Goal: Transaction & Acquisition: Purchase product/service

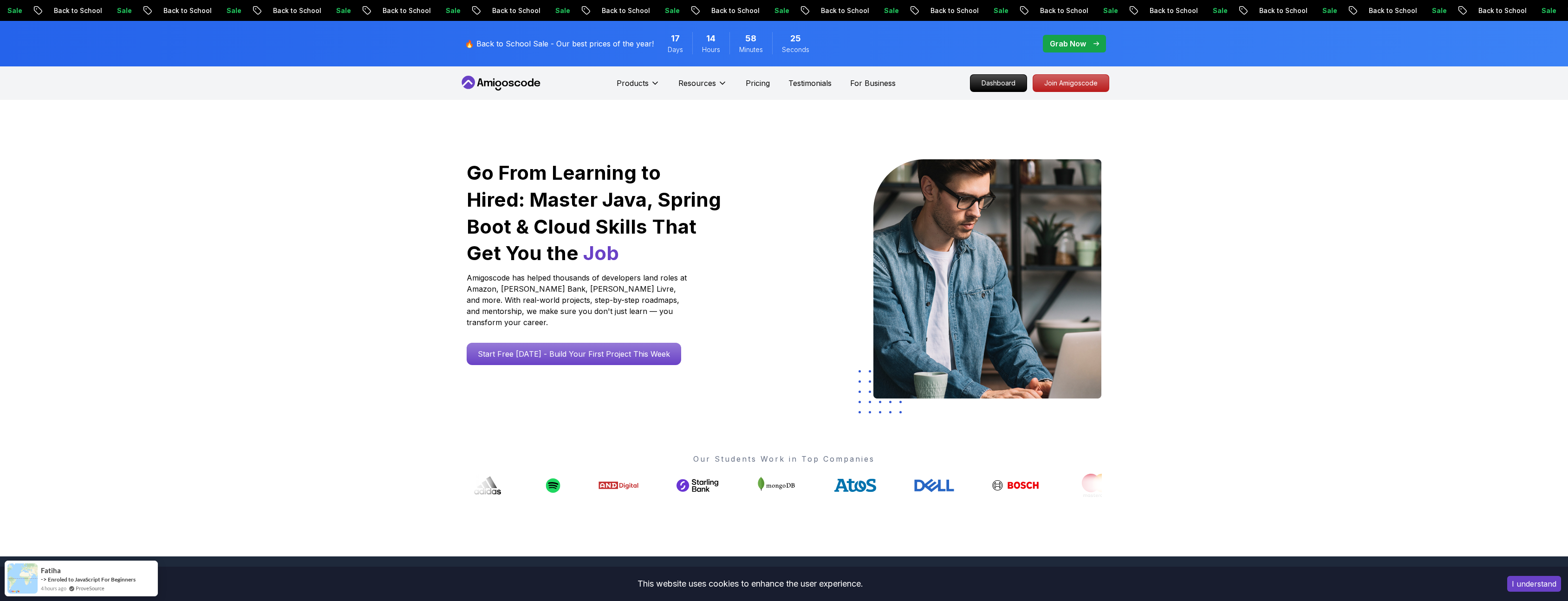
click at [1093, 45] on icon "pre-order" at bounding box center [1095, 44] width 6 height 5
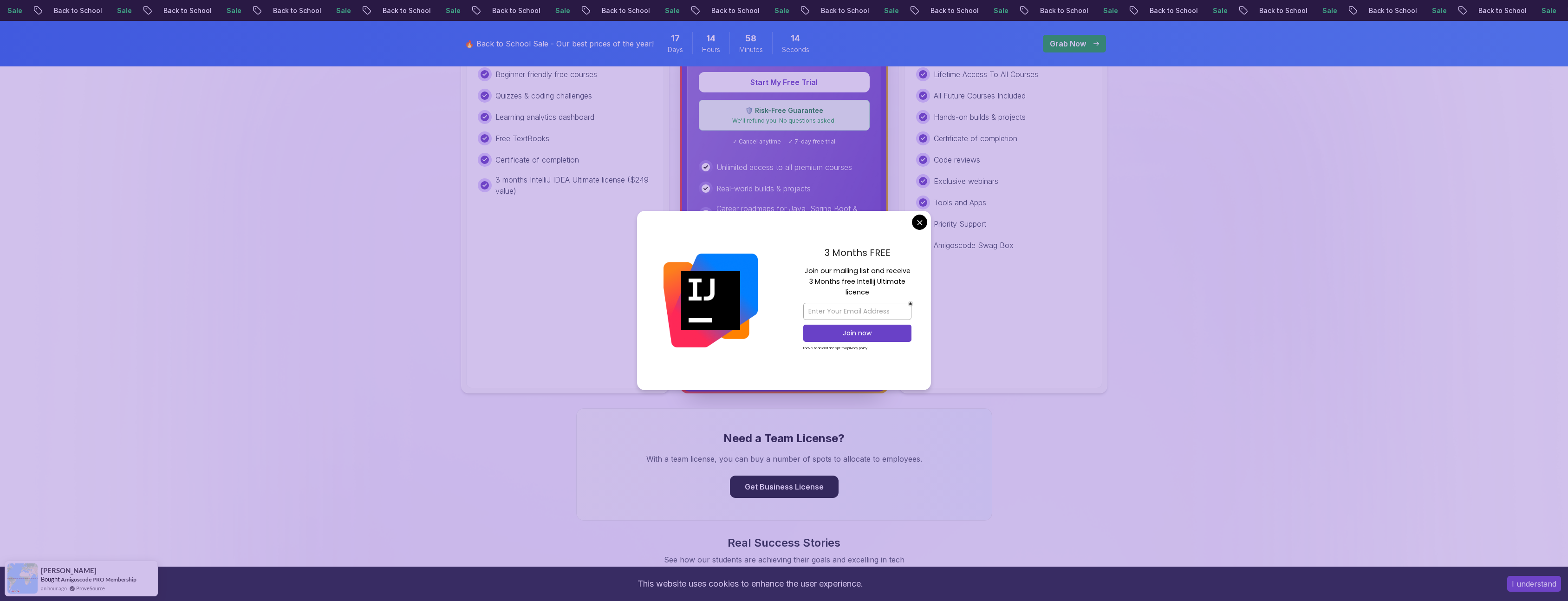
scroll to position [390, 0]
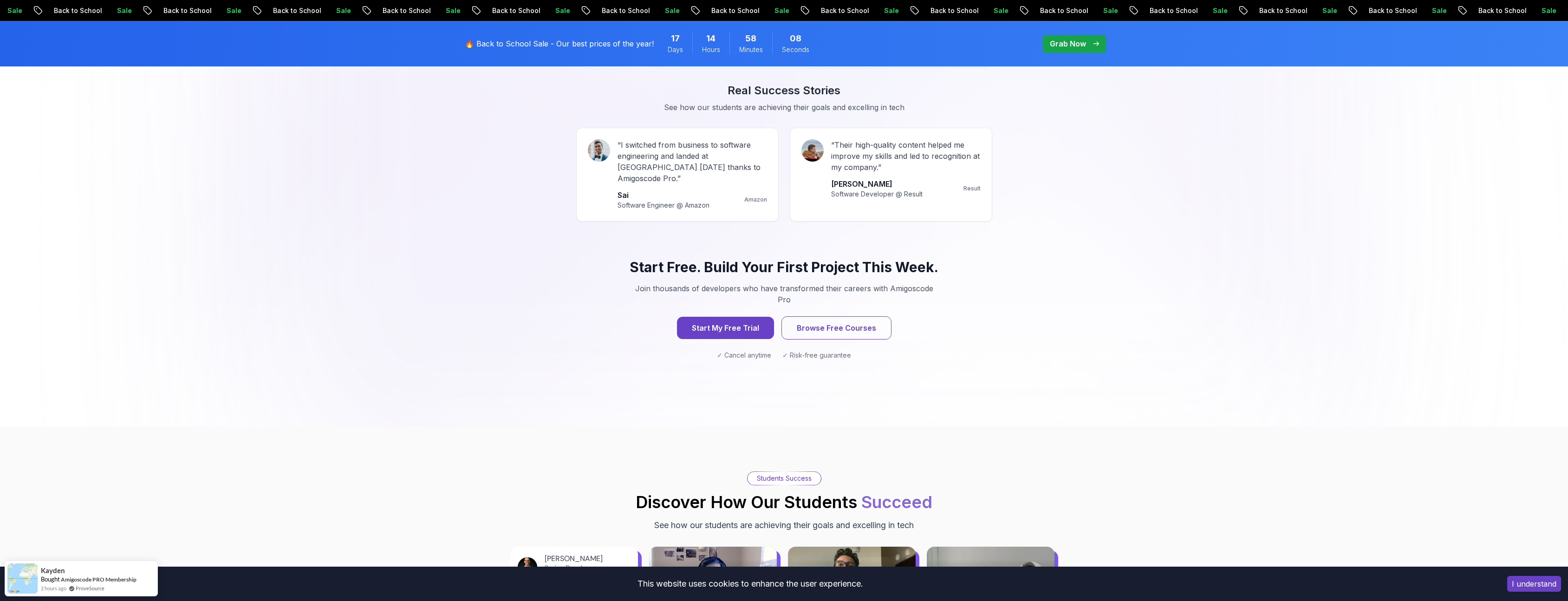
scroll to position [836, 0]
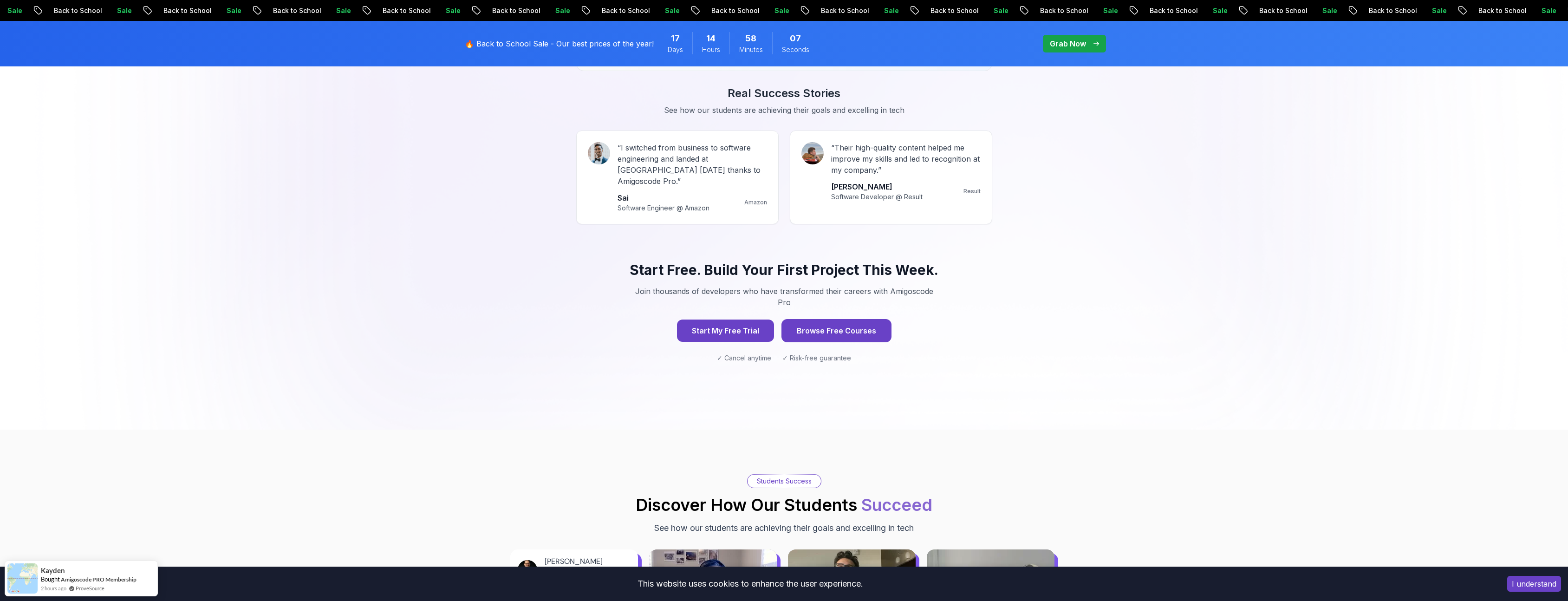
click at [847, 319] on button "Browse Free Courses" at bounding box center [836, 331] width 110 height 23
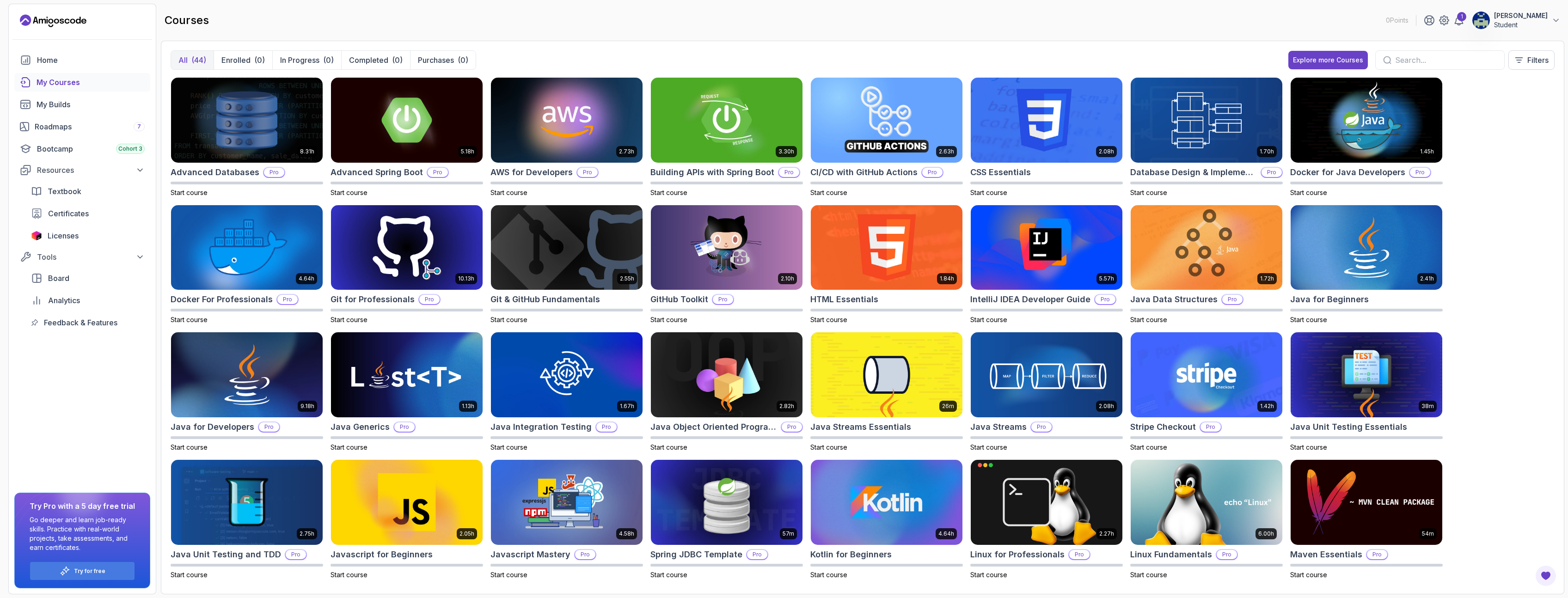
click at [75, 23] on icon "Landing page" at bounding box center [53, 21] width 66 height 15
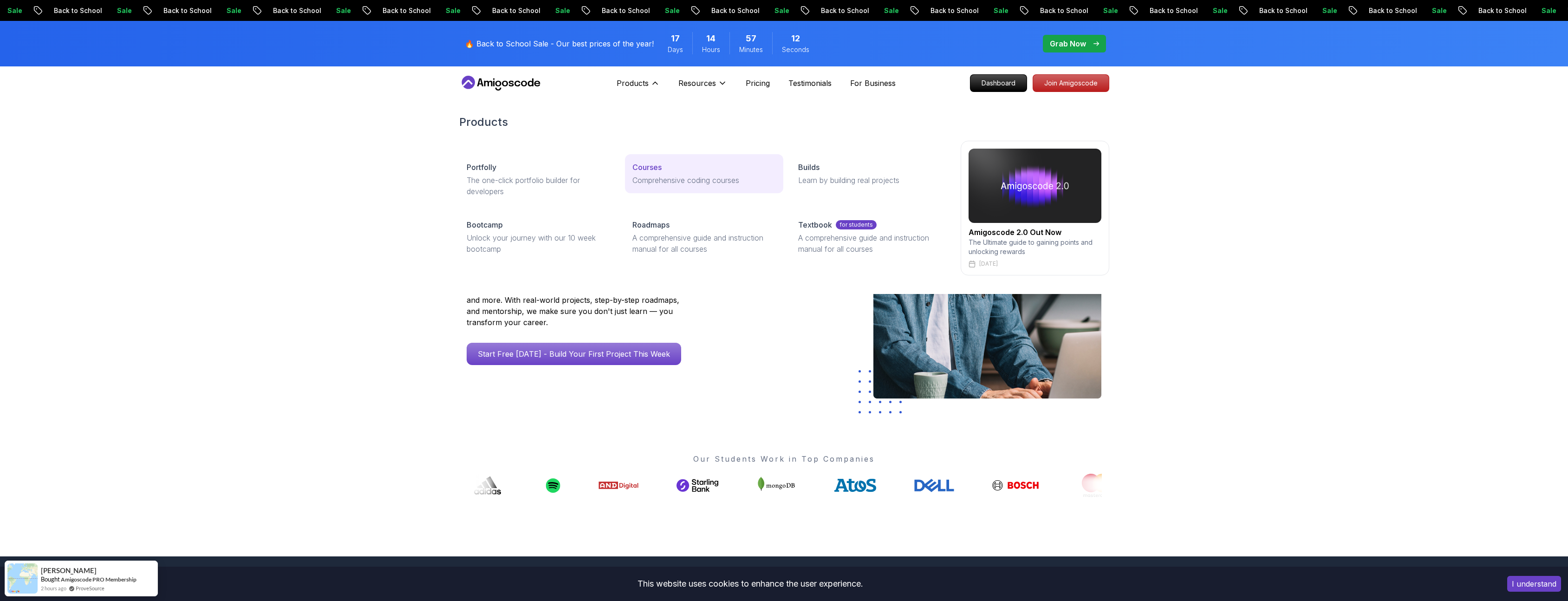
click at [668, 182] on p "Comprehensive coding courses" at bounding box center [704, 180] width 144 height 11
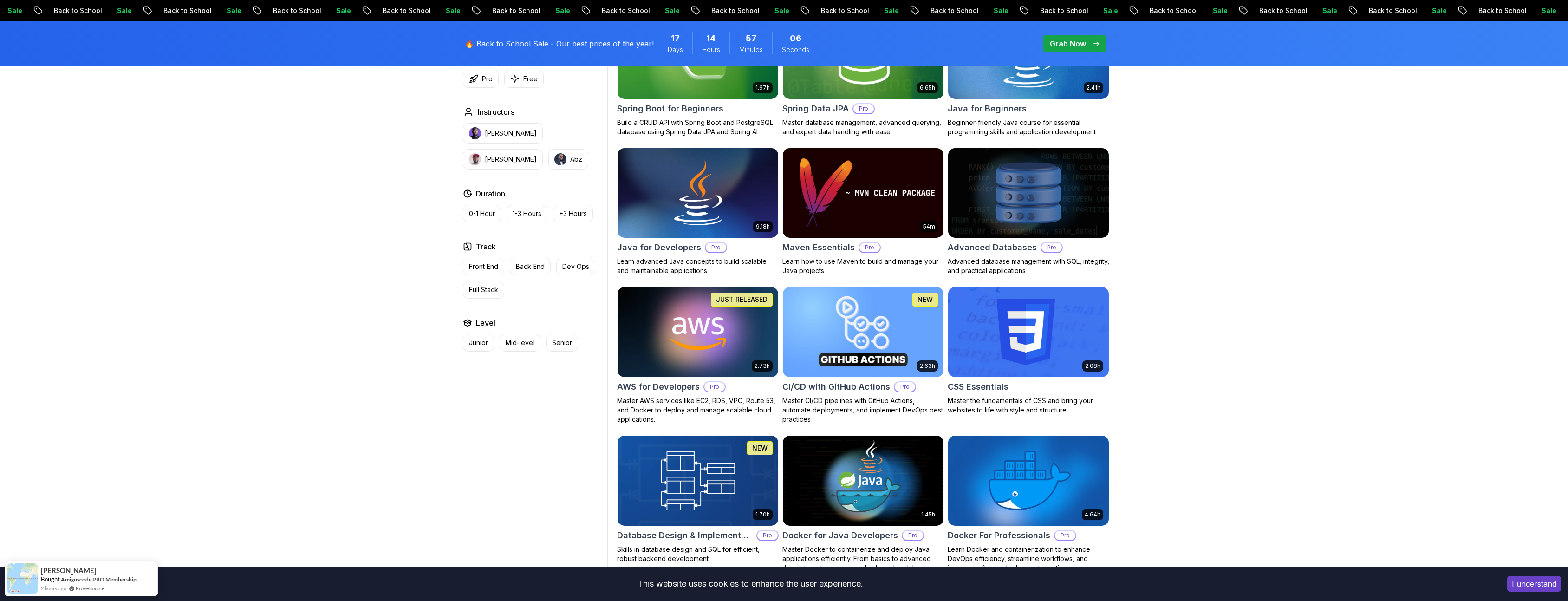
scroll to position [501, 0]
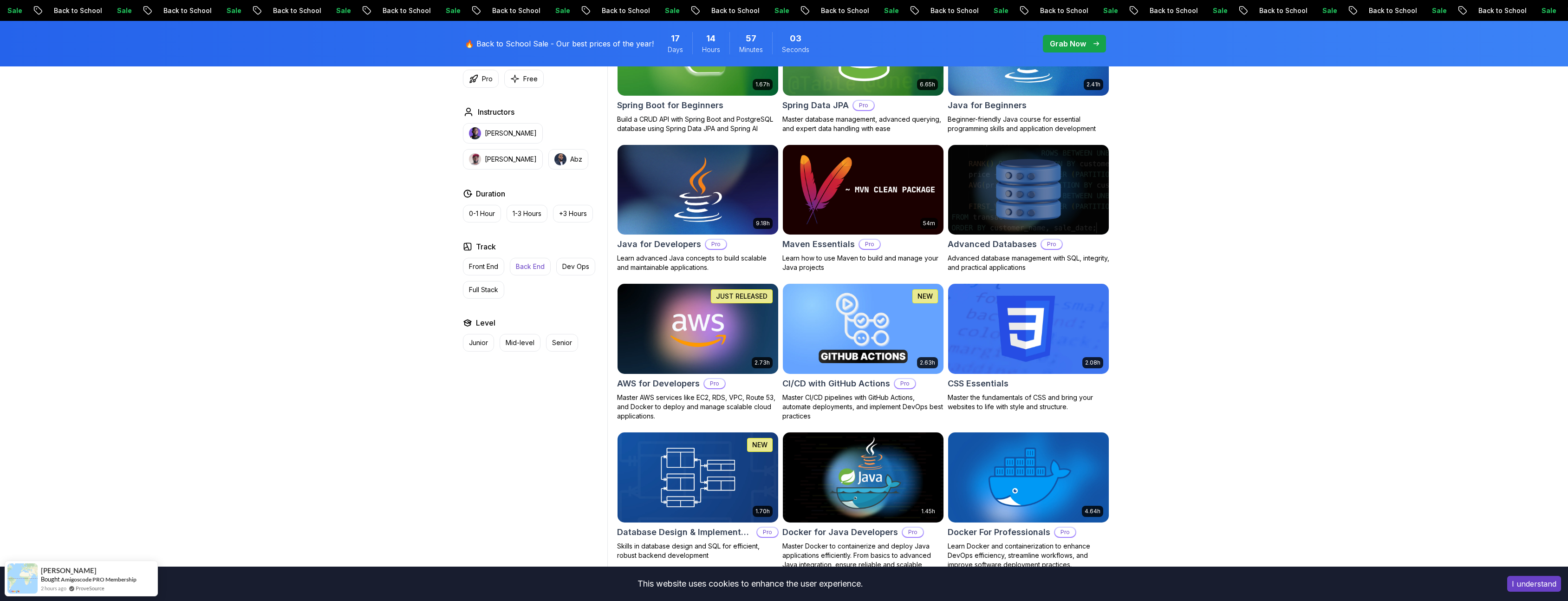
click at [532, 265] on p "Back End" at bounding box center [530, 266] width 29 height 9
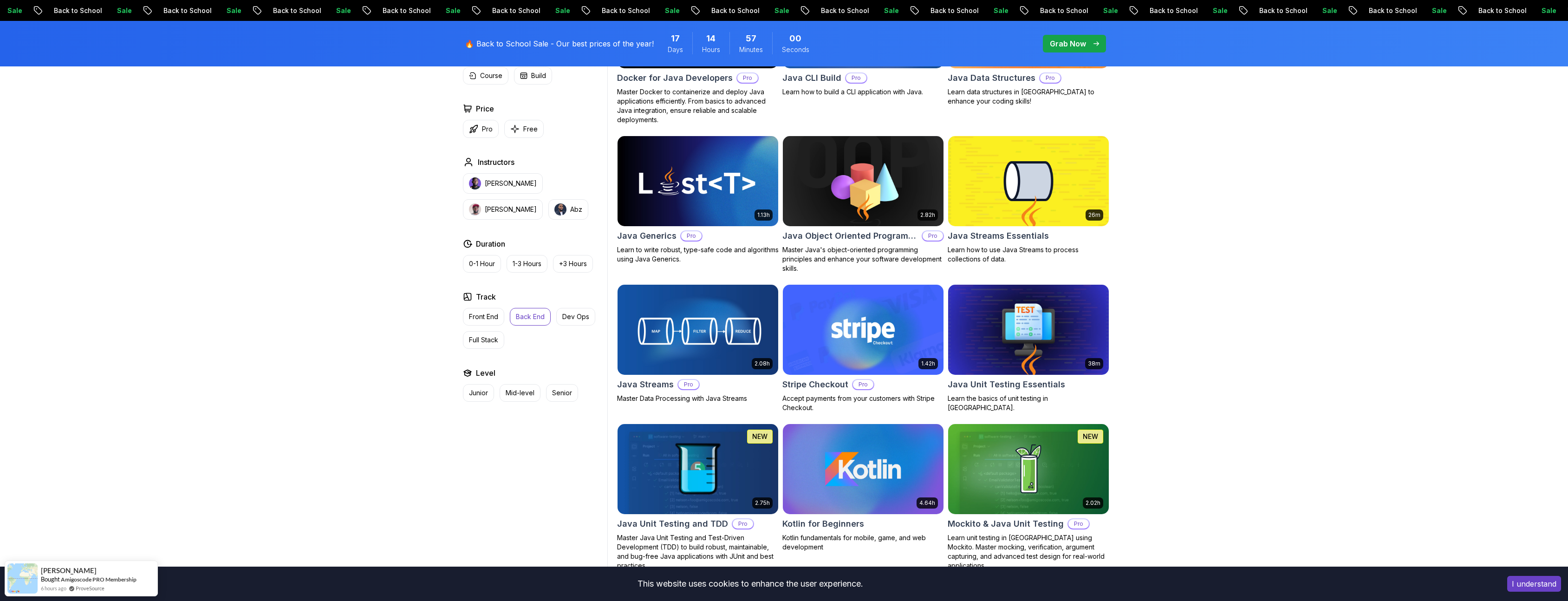
scroll to position [669, 0]
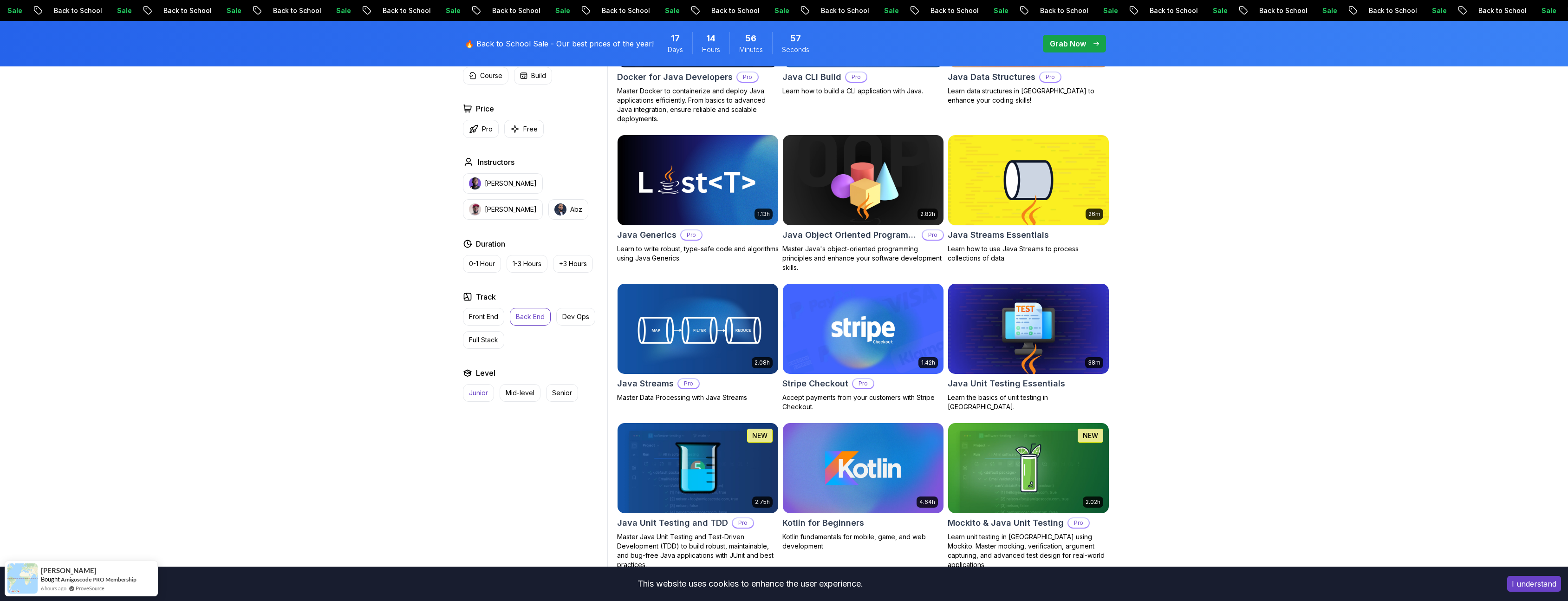
click at [477, 397] on p "Junior" at bounding box center [478, 393] width 19 height 9
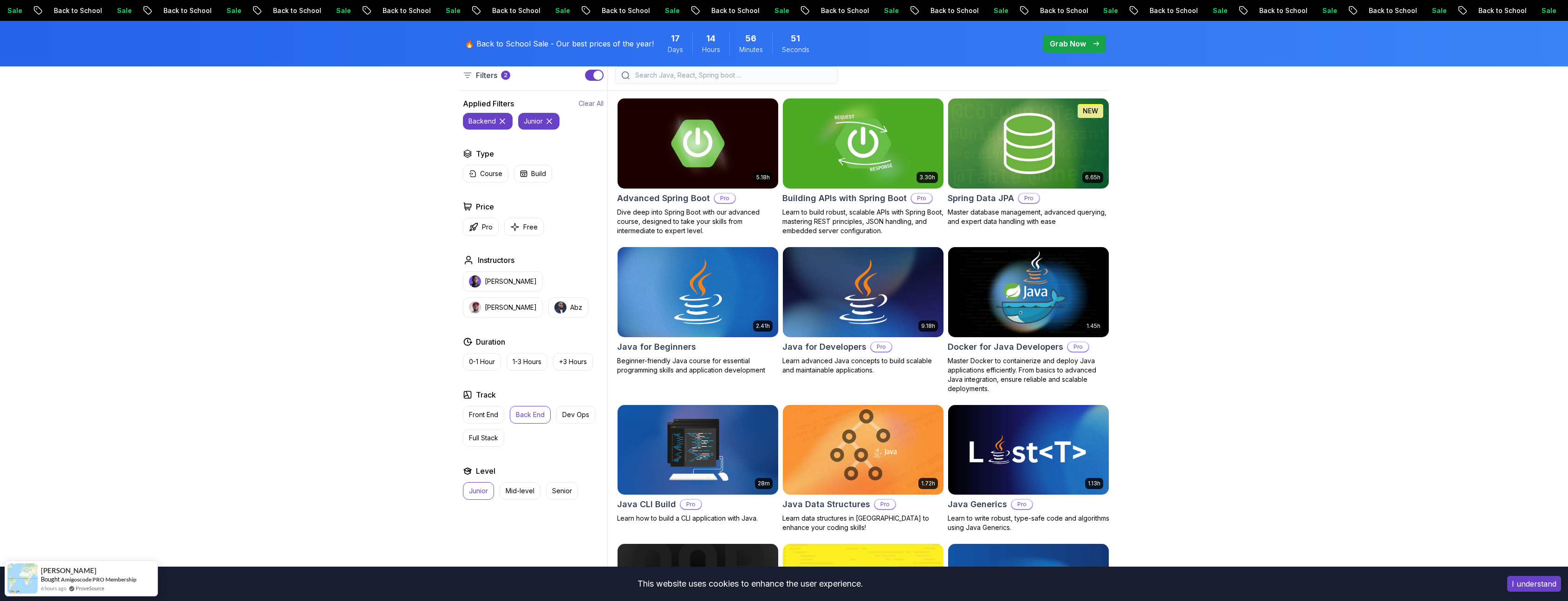
scroll to position [279, 0]
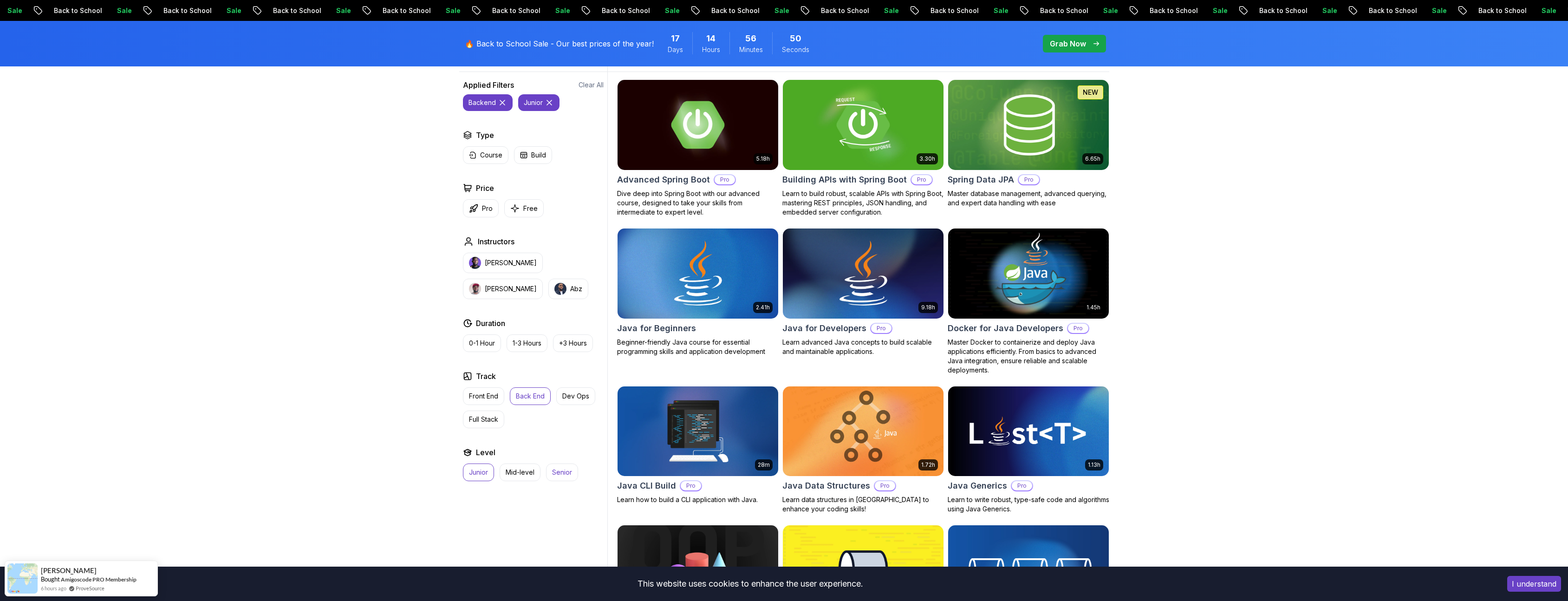
drag, startPoint x: 563, startPoint y: 470, endPoint x: 566, endPoint y: 465, distance: 5.8
click at [564, 468] on p "Senior" at bounding box center [562, 472] width 20 height 9
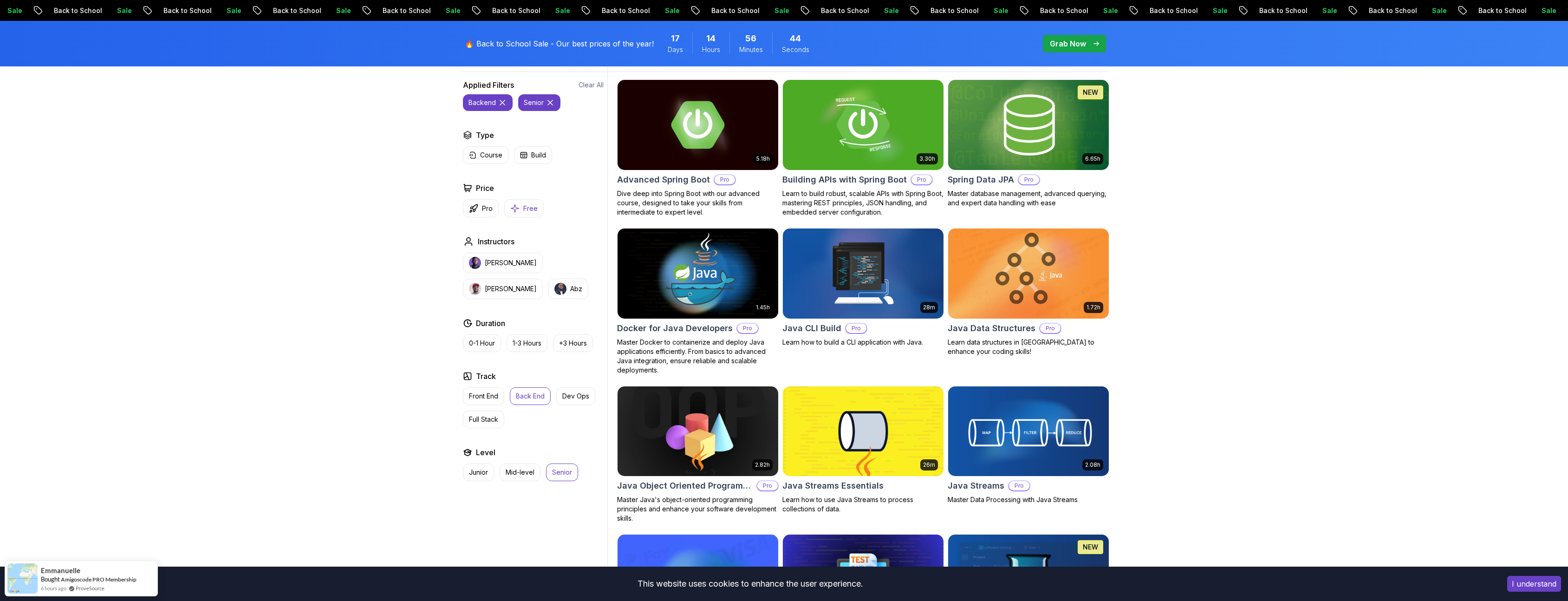
click at [517, 205] on icon "button" at bounding box center [515, 208] width 9 height 10
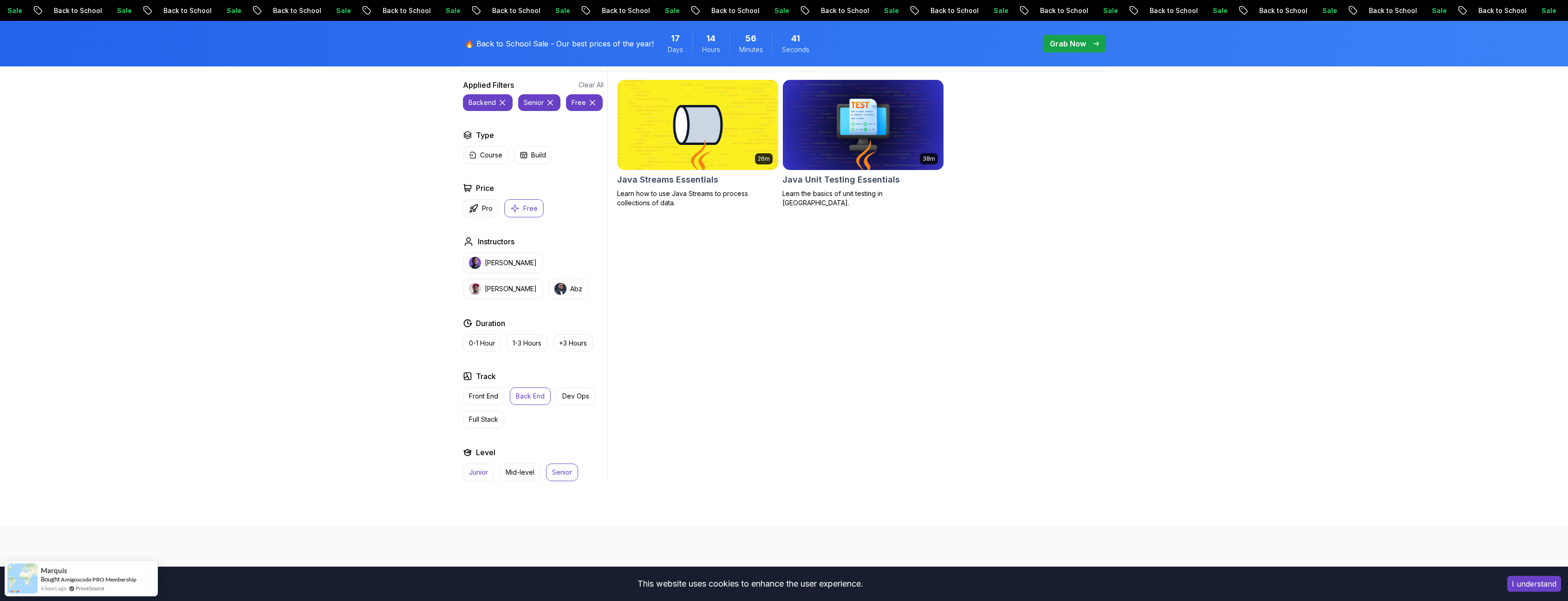
click at [471, 470] on p "Junior" at bounding box center [478, 472] width 19 height 9
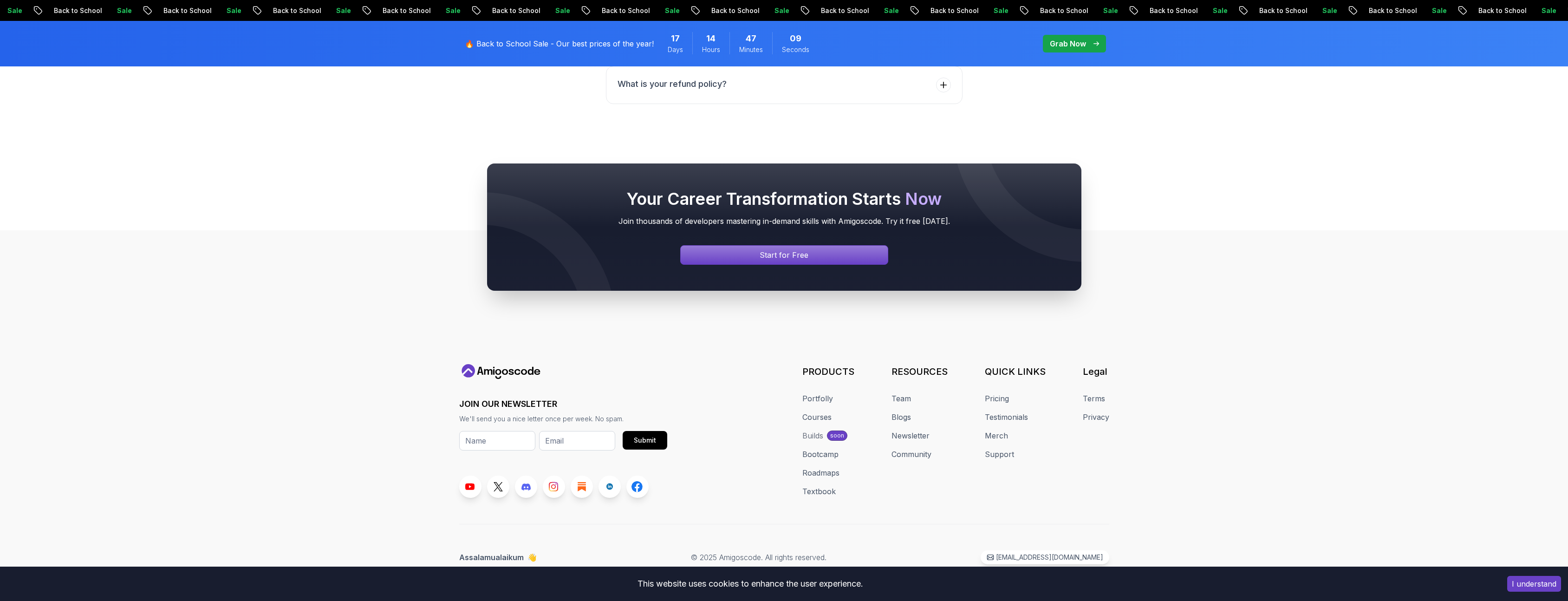
scroll to position [2123, 0]
click at [524, 371] on icon at bounding box center [501, 371] width 84 height 15
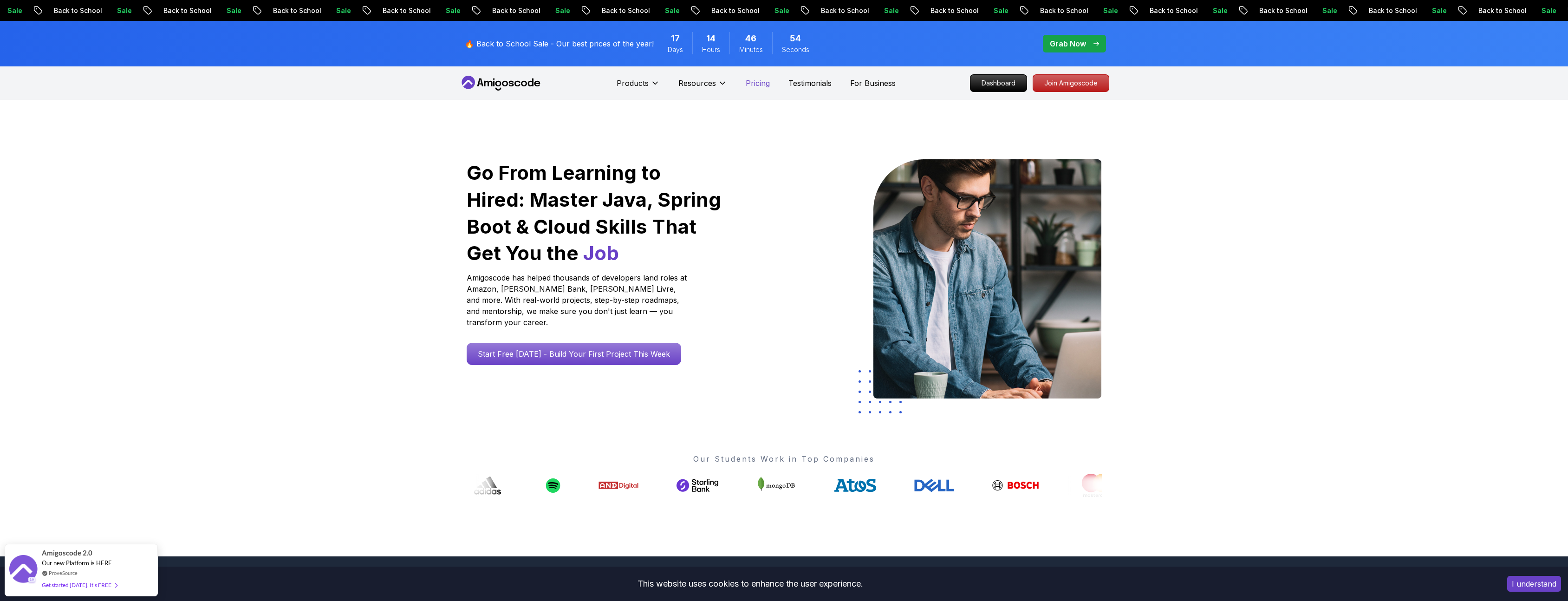
click at [758, 84] on p "Pricing" at bounding box center [757, 83] width 24 height 11
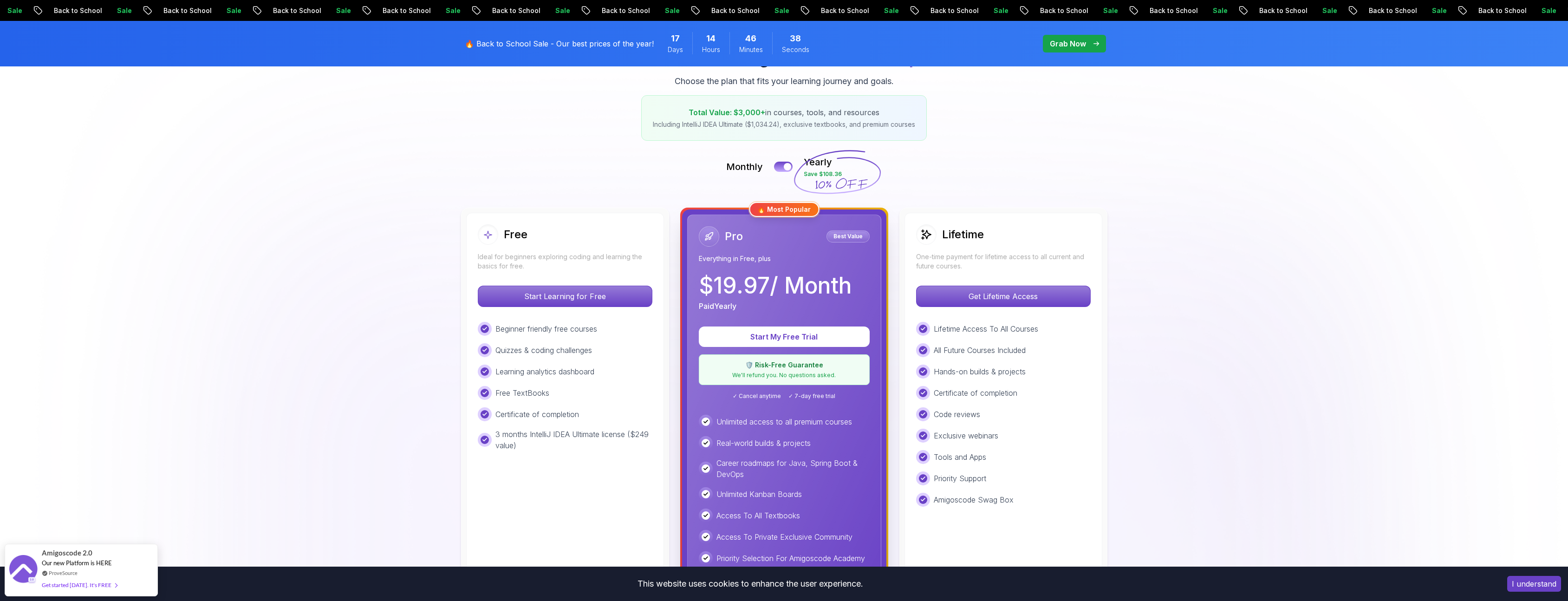
scroll to position [111, 0]
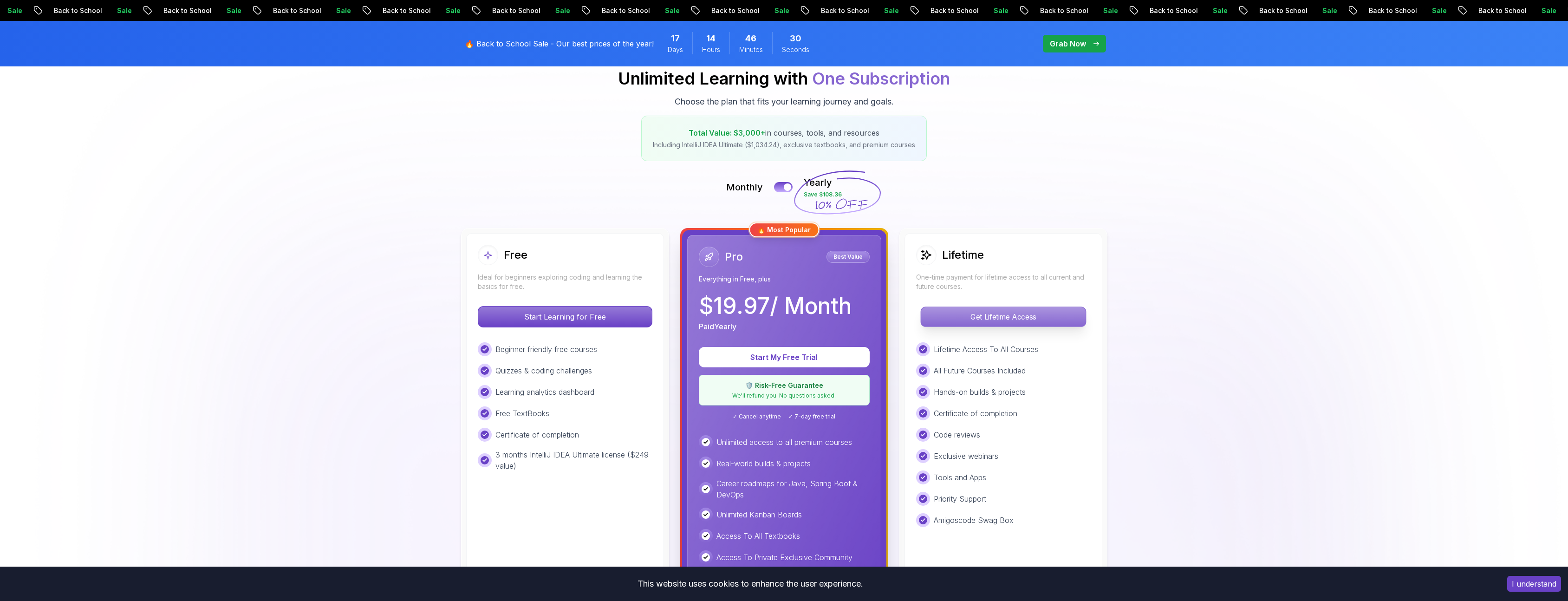
click at [999, 319] on p "Get Lifetime Access" at bounding box center [1003, 317] width 165 height 20
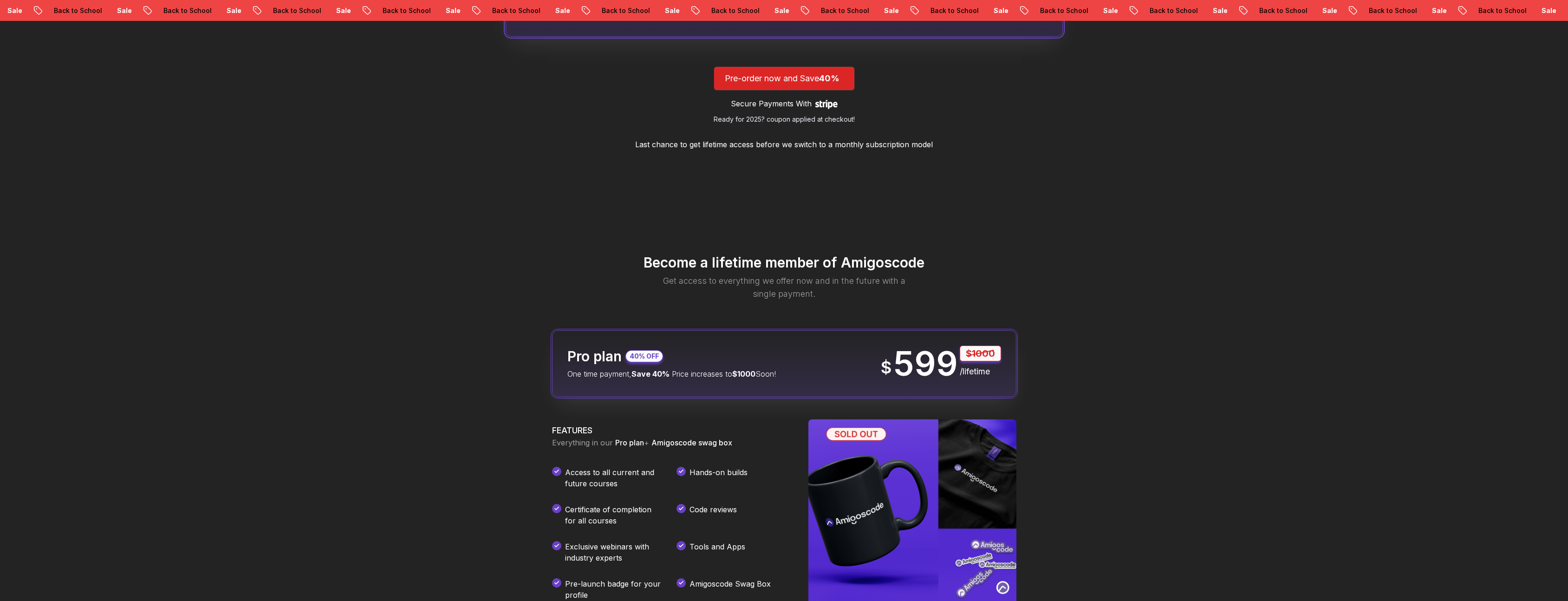
scroll to position [1115, 0]
